Goal: Check status: Check status

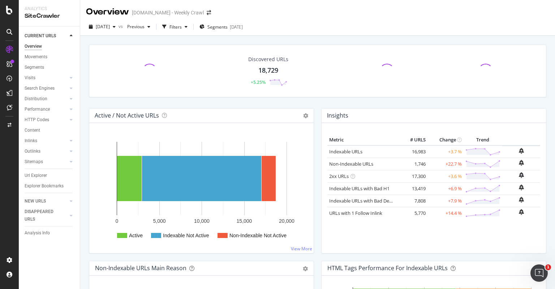
click at [307, 33] on div "2025 Oct. 6th vs Previous Filters Segments 2025-06-18" at bounding box center [317, 28] width 475 height 14
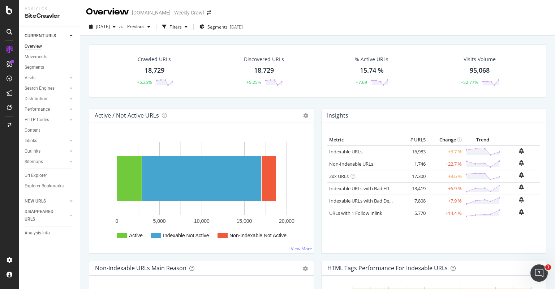
click at [295, 35] on div "2025 Oct. 6th vs Previous Filters Segments 2025-06-18" at bounding box center [317, 28] width 475 height 14
click at [295, 27] on div "2025 Oct. 6th vs Previous Filters Segments 2025-06-18" at bounding box center [317, 28] width 475 height 14
click at [296, 36] on div "Crawled URLs 18,729 +5.25% Discovered URLs 18,729 +5.25% % Active URLs 15.74 % …" at bounding box center [317, 180] width 475 height 289
click at [301, 50] on div "Crawled URLs 18,729 +5.25% Discovered URLs 18,729 +5.25% % Active URLs 15.74 % …" at bounding box center [317, 70] width 457 height 53
click at [300, 38] on div "Crawled URLs 18,729 +5.25% Discovered URLs 18,729 +5.25% % Active URLs 15.74 % …" at bounding box center [317, 180] width 475 height 289
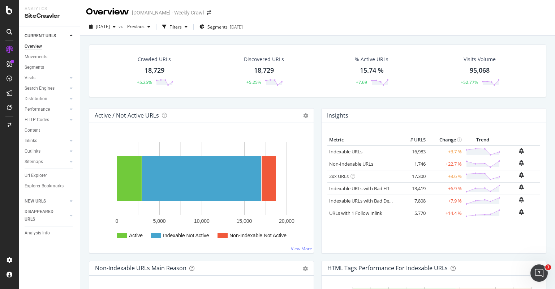
click at [300, 28] on div "2025 Oct. 6th vs Previous Filters Segments 2025-06-18" at bounding box center [317, 28] width 475 height 14
click at [302, 38] on div "Crawled URLs 18,729 +5.25% Discovered URLs 18,729 +5.25% % Active URLs 15.74 % …" at bounding box center [317, 180] width 475 height 289
click at [304, 51] on div "Crawled URLs 18,729 +5.25% Discovered URLs 18,729 +5.25% % Active URLs 15.74 % …" at bounding box center [317, 70] width 457 height 53
